Goal: Task Accomplishment & Management: Use online tool/utility

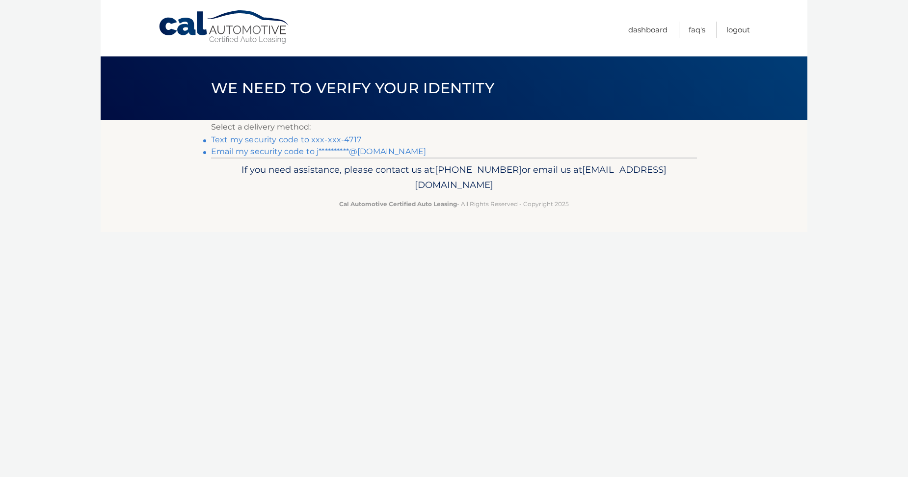
click at [343, 136] on link "Text my security code to xxx-xxx-4717" at bounding box center [286, 139] width 150 height 9
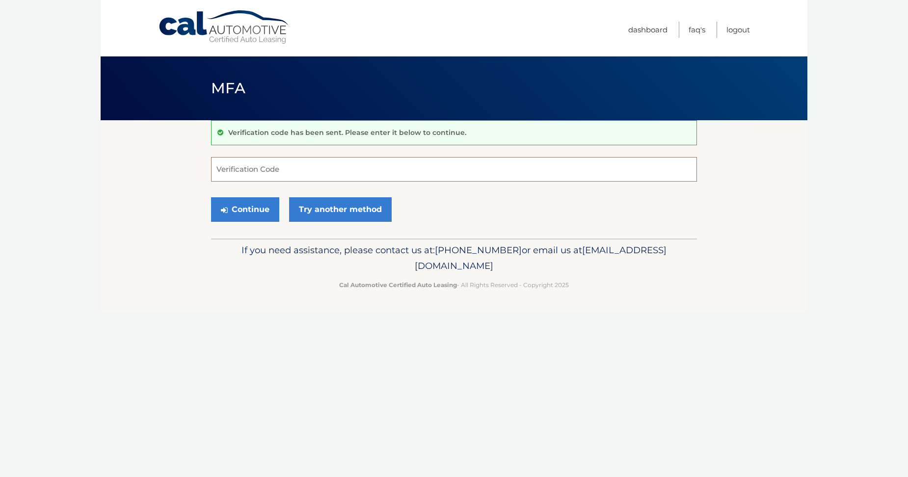
click at [298, 174] on input "Verification Code" at bounding box center [454, 169] width 486 height 25
type input "860123"
click at [239, 211] on button "Continue" at bounding box center [245, 209] width 68 height 25
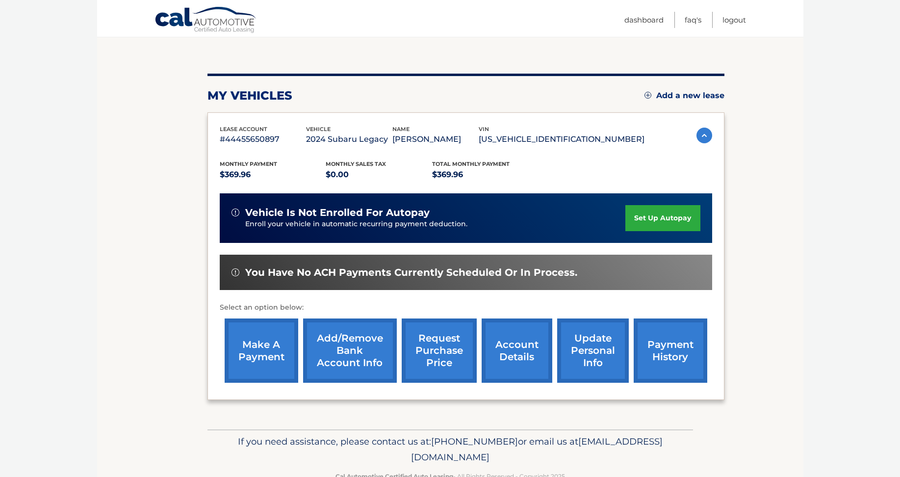
scroll to position [98, 0]
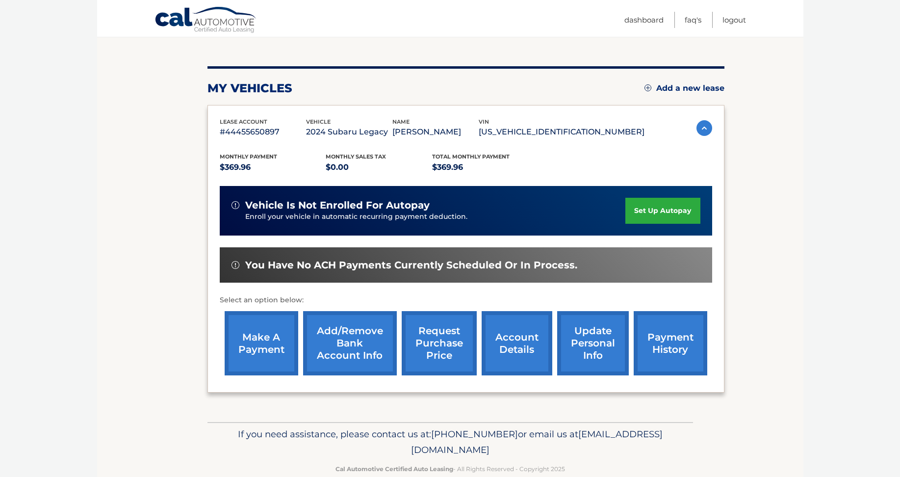
click at [283, 328] on link "make a payment" at bounding box center [262, 343] width 74 height 64
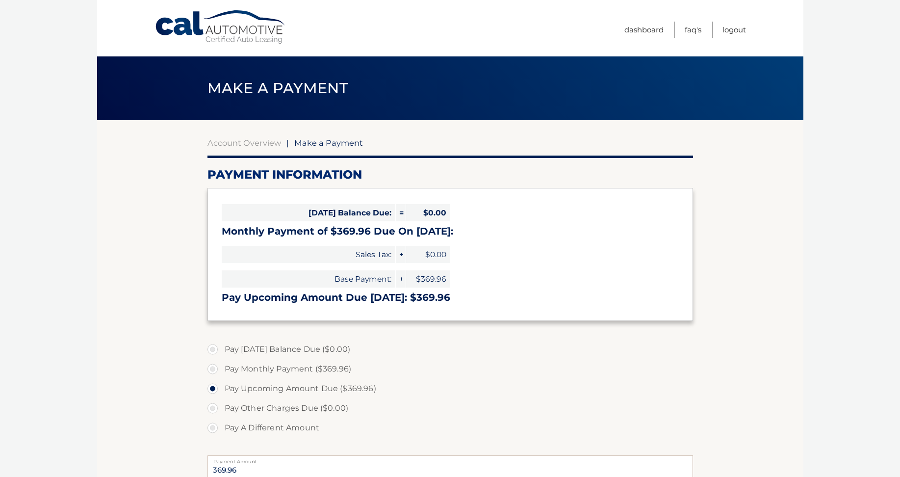
select select "ZGFlZTk4YTItYzM3Yy00YzQyLThjOGItY2Q3ZGYyODQ2ZWUz"
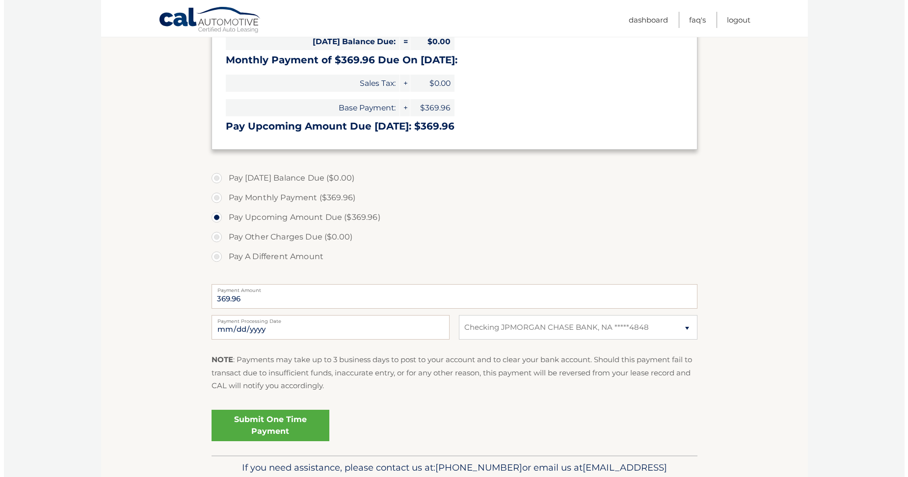
scroll to position [196, 0]
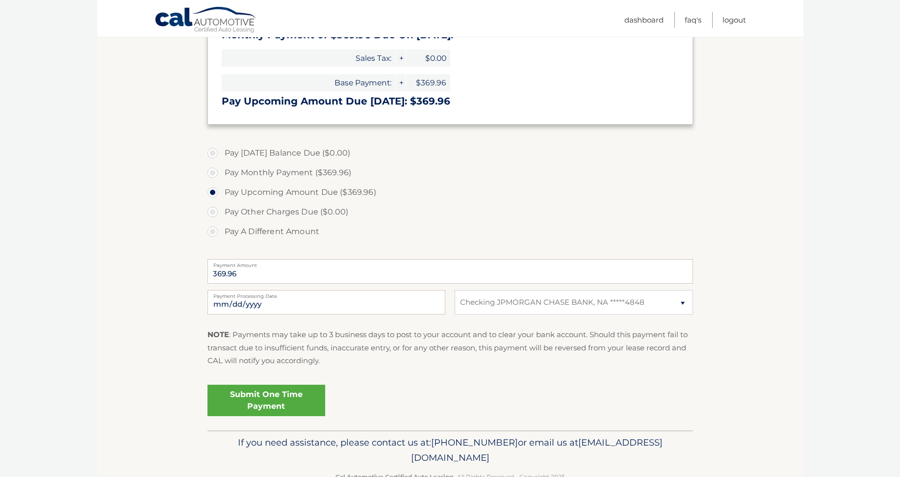
click at [262, 394] on link "Submit One Time Payment" at bounding box center [267, 400] width 118 height 31
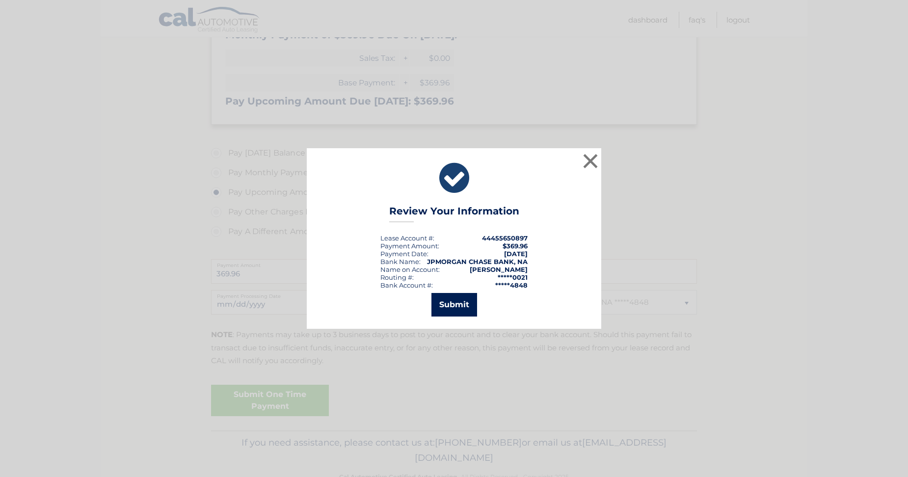
click at [466, 298] on button "Submit" at bounding box center [454, 305] width 46 height 24
